Goal: Task Accomplishment & Management: Use online tool/utility

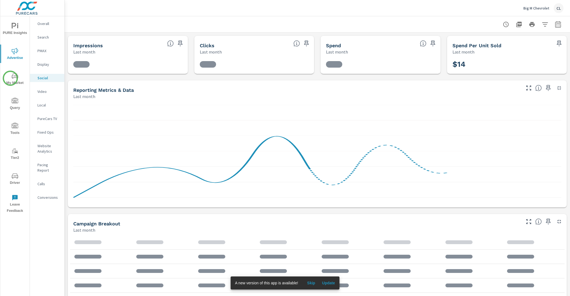
click at [10, 79] on span "My Market" at bounding box center [15, 79] width 26 height 13
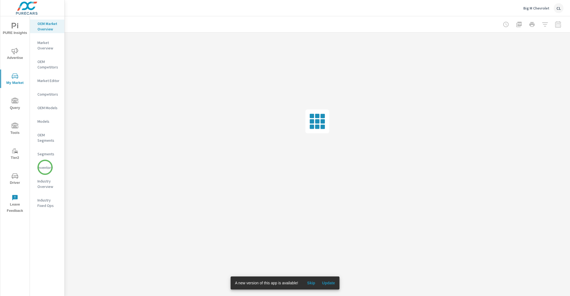
click at [45, 168] on p "Inventory" at bounding box center [48, 167] width 23 height 5
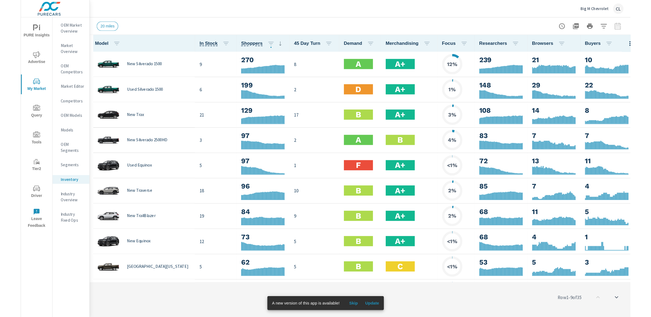
scroll to position [0, 0]
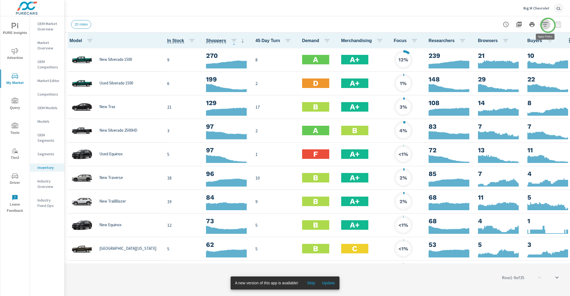
click at [548, 25] on icon "button" at bounding box center [544, 24] width 7 height 7
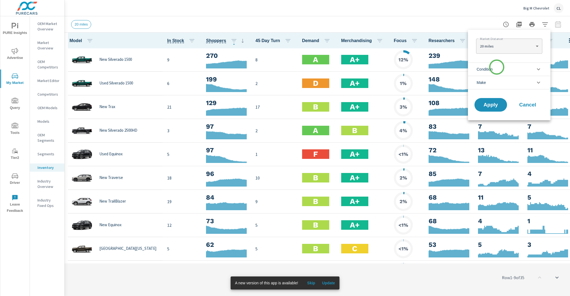
click at [496, 67] on li "Condition" at bounding box center [509, 68] width 82 height 13
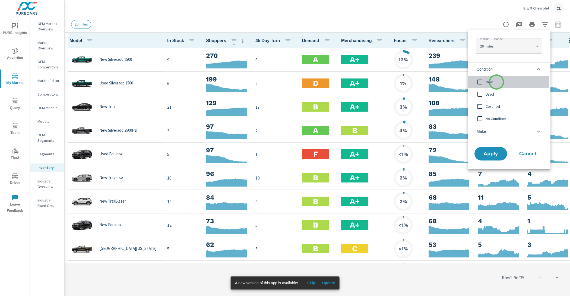
click at [496, 82] on span "New" at bounding box center [514, 82] width 59 height 7
click at [496, 132] on li "Make" at bounding box center [509, 132] width 82 height 14
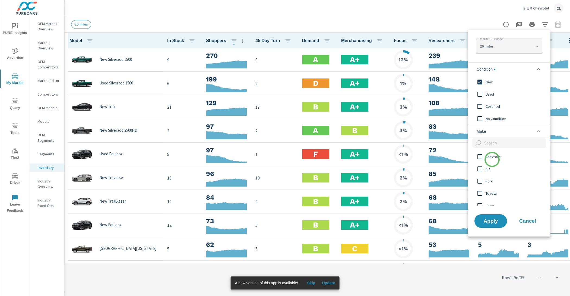
click at [492, 159] on span "Chevrolet" at bounding box center [514, 156] width 59 height 7
click at [490, 218] on span "Apply" at bounding box center [490, 220] width 22 height 5
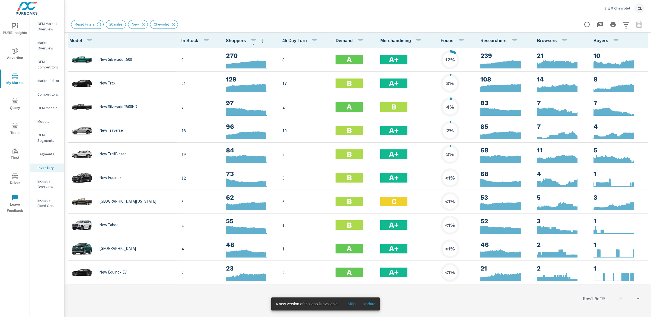
scroll to position [0, 0]
